Goal: Information Seeking & Learning: Check status

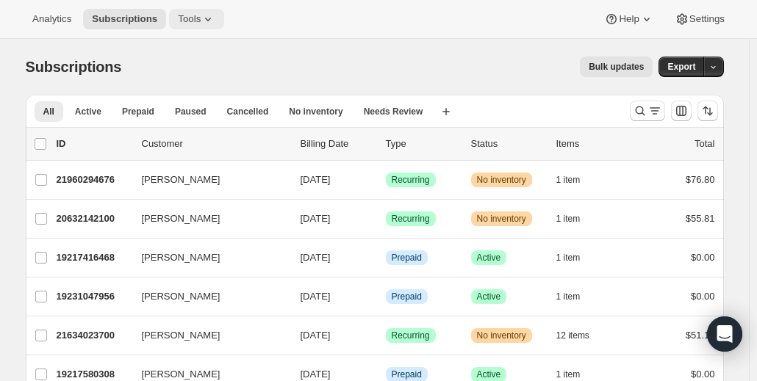
click at [201, 17] on icon at bounding box center [208, 19] width 15 height 15
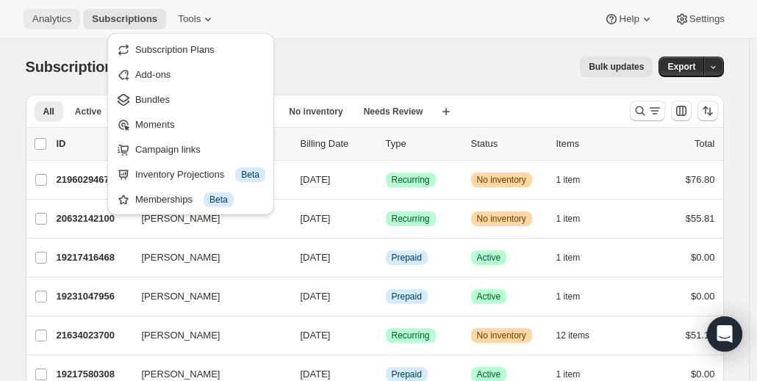
click at [44, 17] on span "Analytics" at bounding box center [51, 19] width 39 height 12
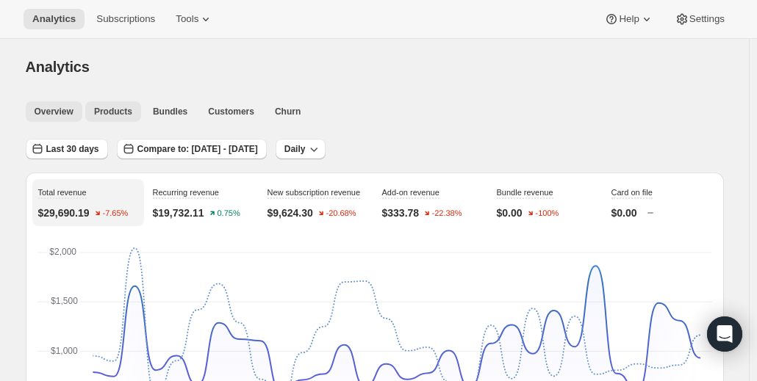
click at [100, 112] on span "Products" at bounding box center [113, 112] width 38 height 12
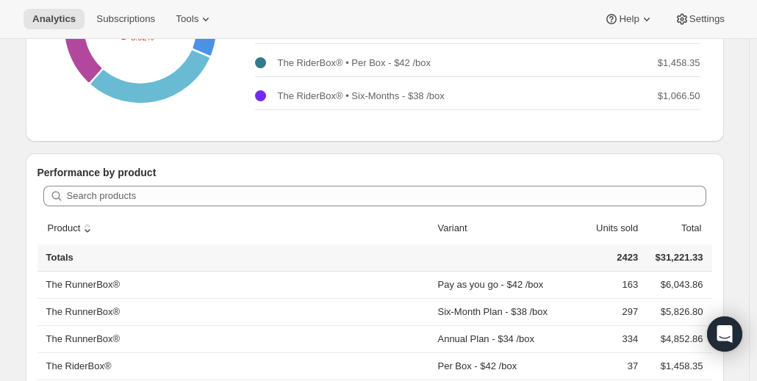
scroll to position [294, 0]
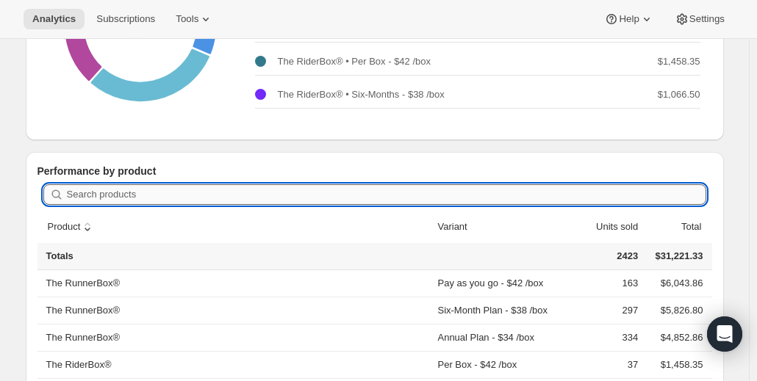
click at [141, 196] on input "Search products" at bounding box center [386, 194] width 639 height 21
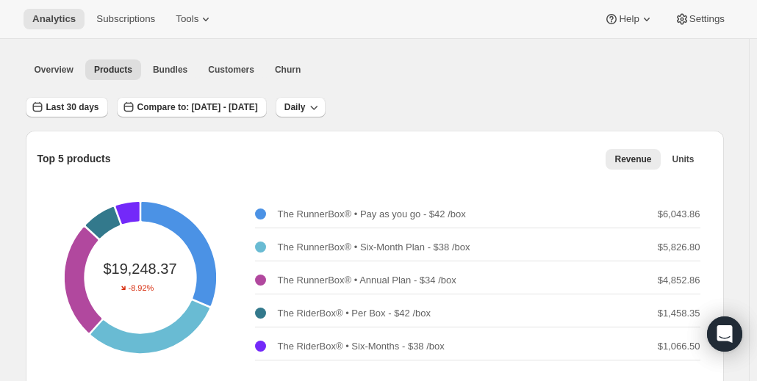
scroll to position [0, 0]
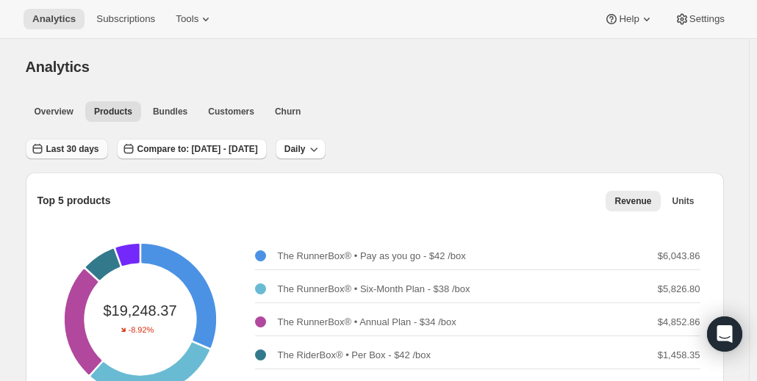
type input "[PERSON_NAME]"
click at [81, 143] on button "Last 30 days" at bounding box center [67, 149] width 82 height 21
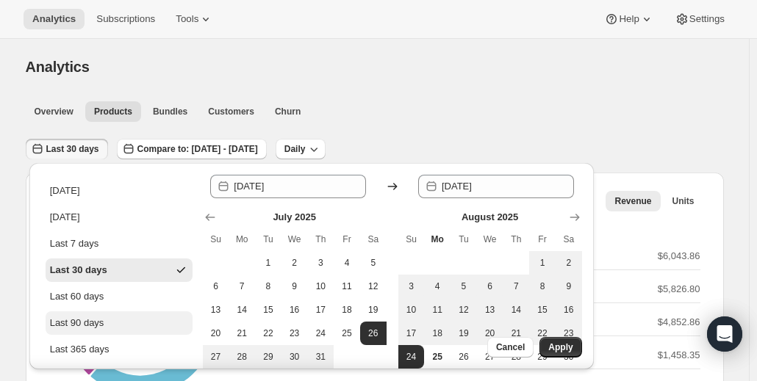
click at [82, 320] on div "Last 90 days" at bounding box center [77, 323] width 54 height 15
type input "[DATE]"
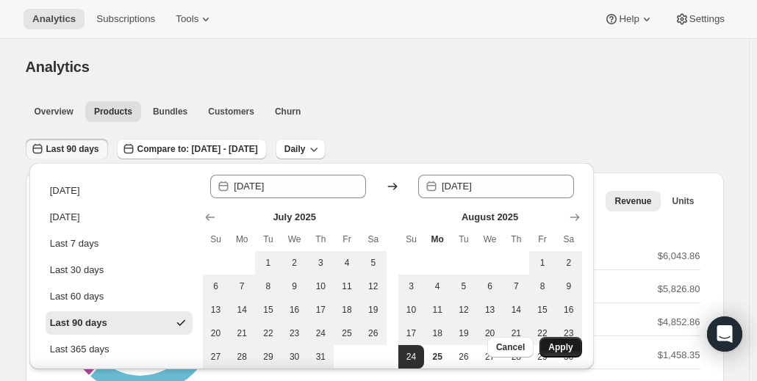
click at [563, 346] on span "Apply" at bounding box center [560, 348] width 24 height 12
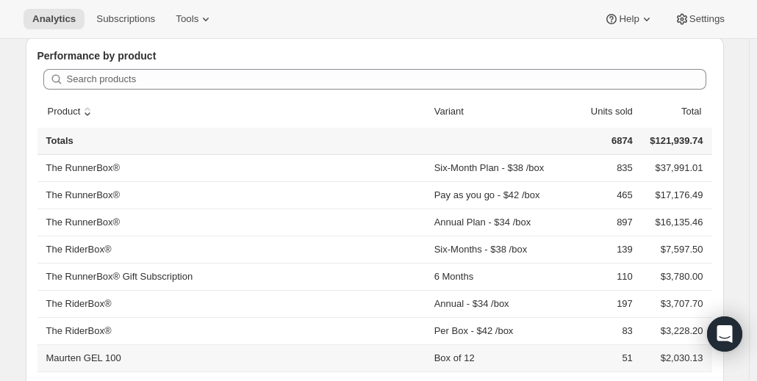
scroll to position [406, 0]
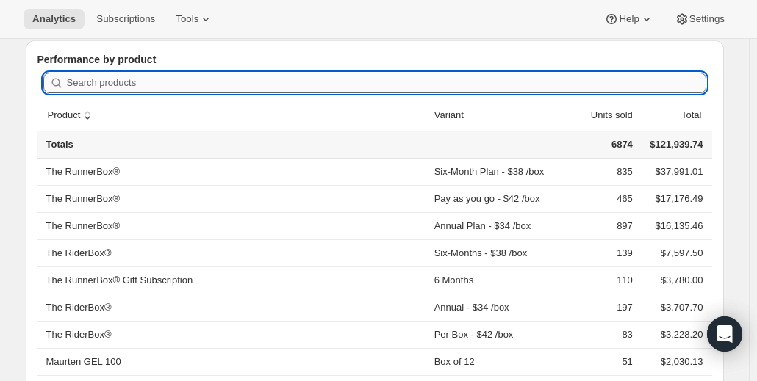
click at [187, 82] on input "Search products" at bounding box center [386, 83] width 639 height 21
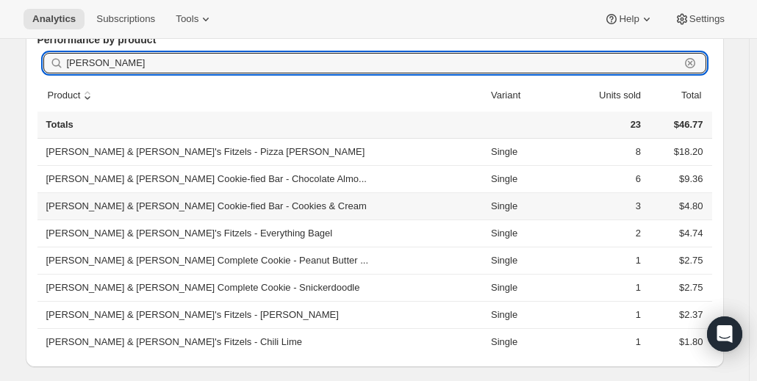
scroll to position [431, 0]
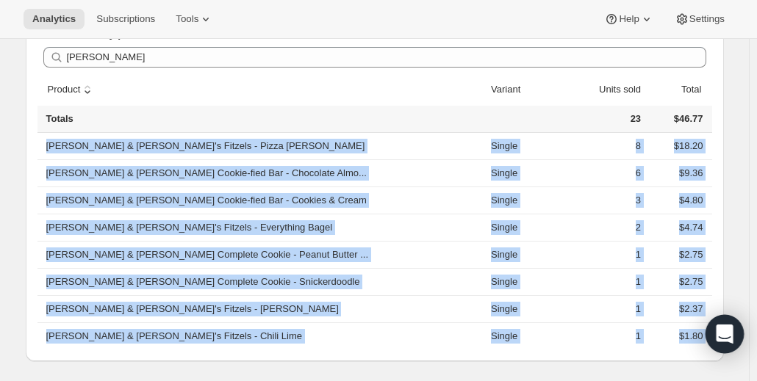
drag, startPoint x: 47, startPoint y: 146, endPoint x: 729, endPoint y: 340, distance: 708.9
copy body "[PERSON_NAME] & [PERSON_NAME]'s Fitzels - Pizza [PERSON_NAME] Single 8 $18.20 […"
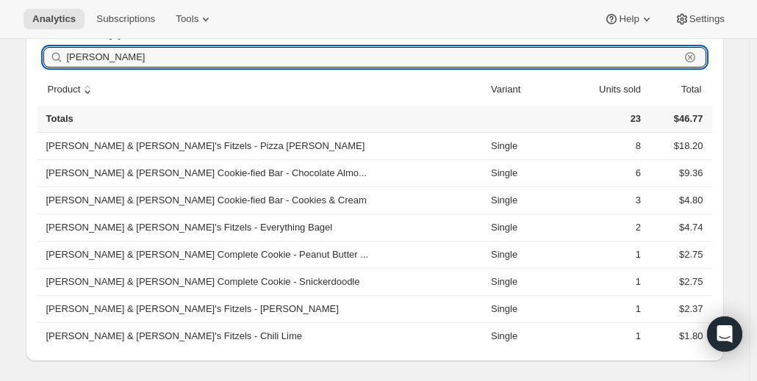
drag, startPoint x: 133, startPoint y: 50, endPoint x: 3, endPoint y: 52, distance: 130.1
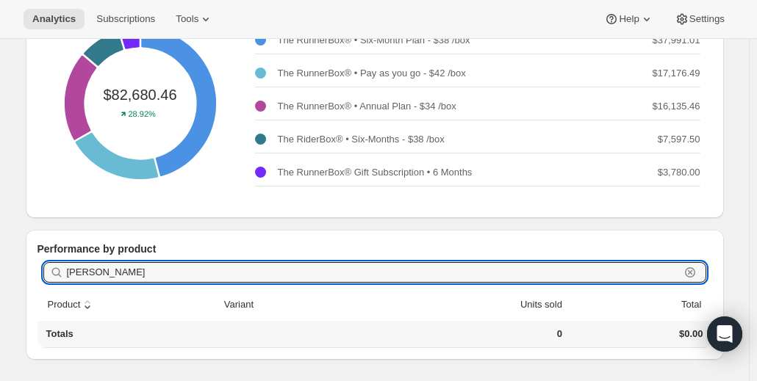
scroll to position [350, 0]
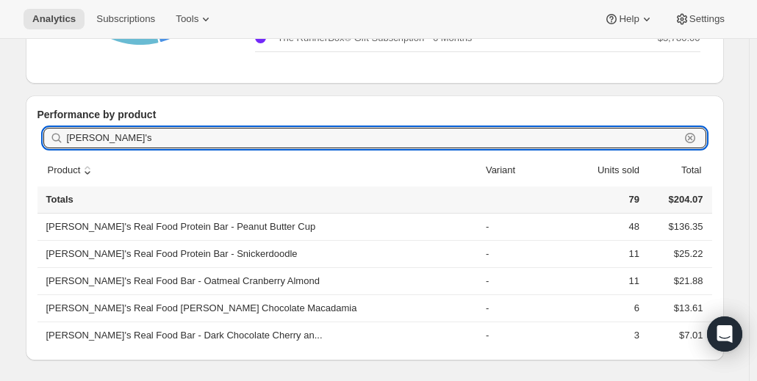
type input "[PERSON_NAME]'s"
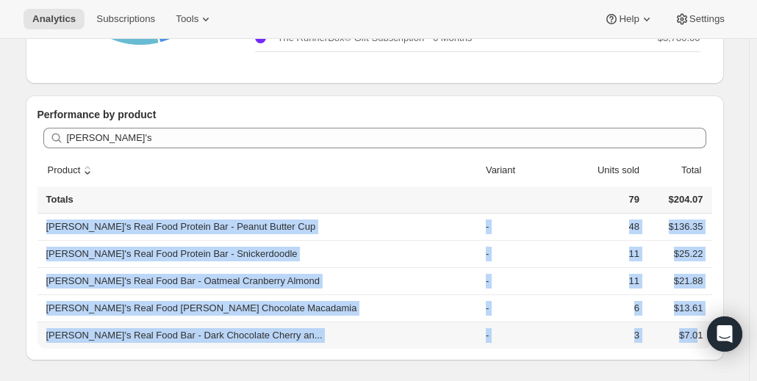
drag, startPoint x: 47, startPoint y: 223, endPoint x: 702, endPoint y: 341, distance: 666.0
click at [702, 341] on tbody "[PERSON_NAME]'s Real Food Protein Bar - Peanut Butter Cup - 48 $136.35 [PERSON_…" at bounding box center [374, 281] width 675 height 135
copy tbody "[PERSON_NAME]'s Real Food Protein Bar - Peanut Butter Cup - 48 $136.35 [PERSON_…"
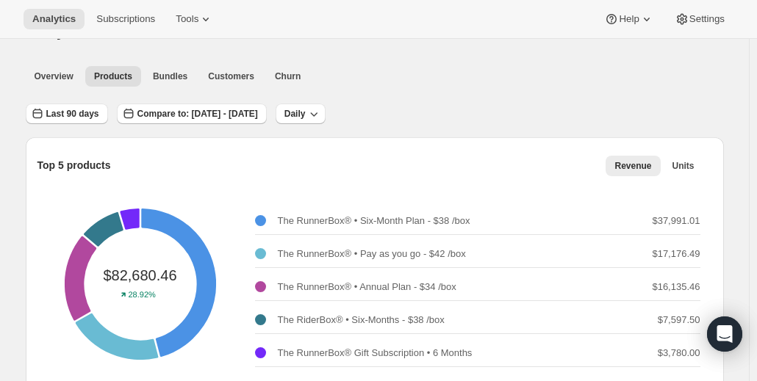
scroll to position [0, 0]
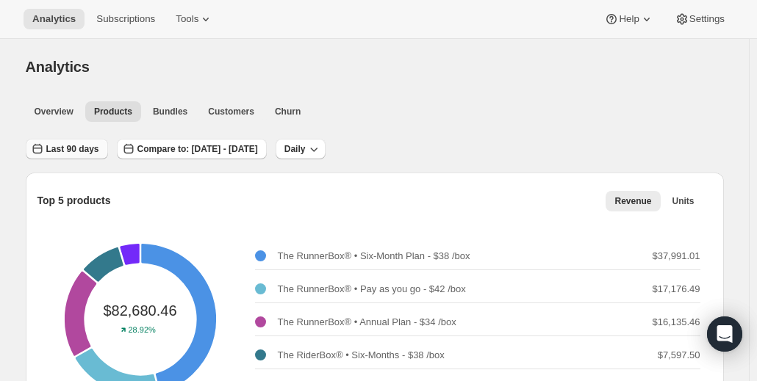
click at [79, 146] on span "Last 90 days" at bounding box center [72, 149] width 53 height 12
